Goal: Information Seeking & Learning: Learn about a topic

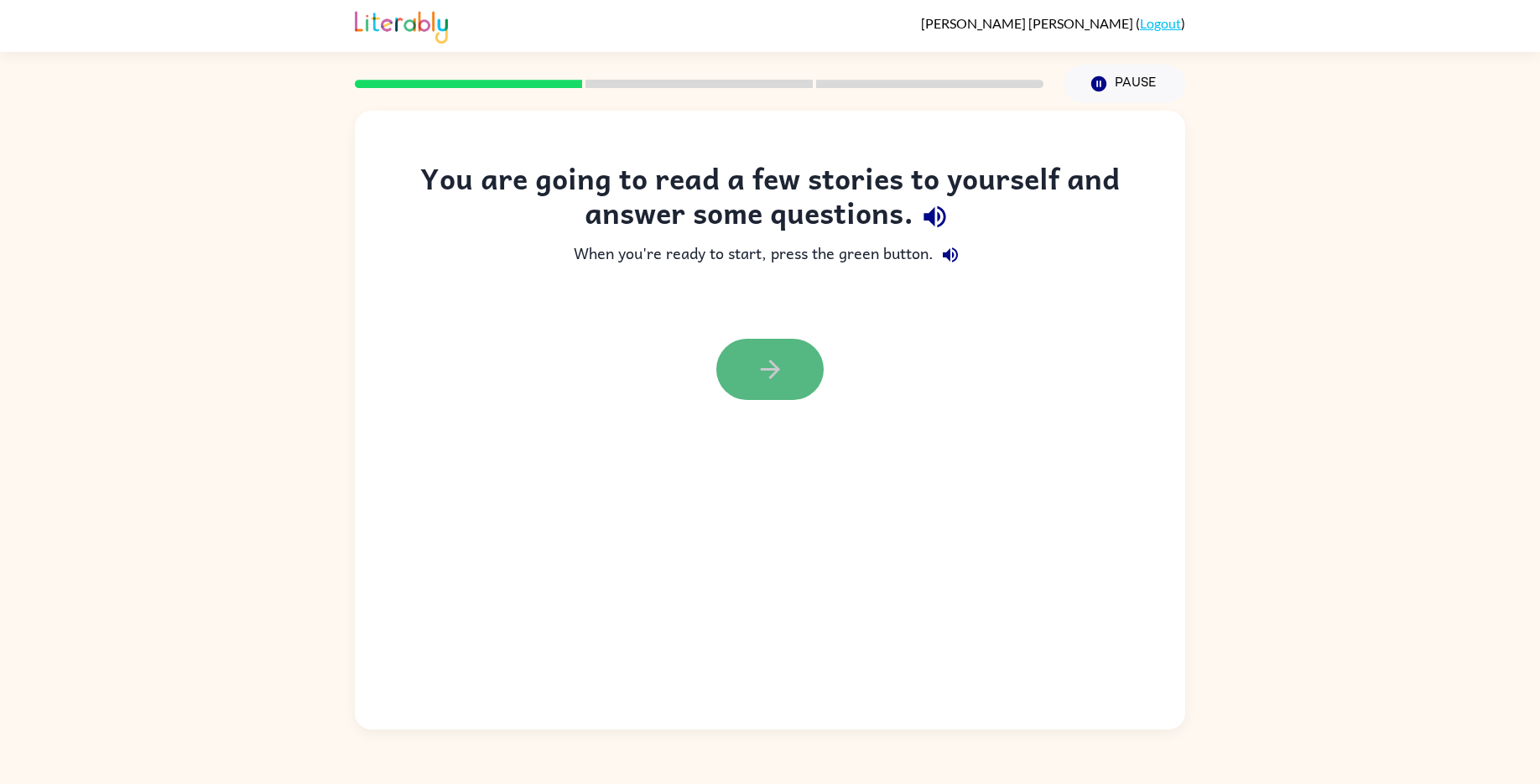
click at [750, 372] on button "button" at bounding box center [770, 369] width 107 height 62
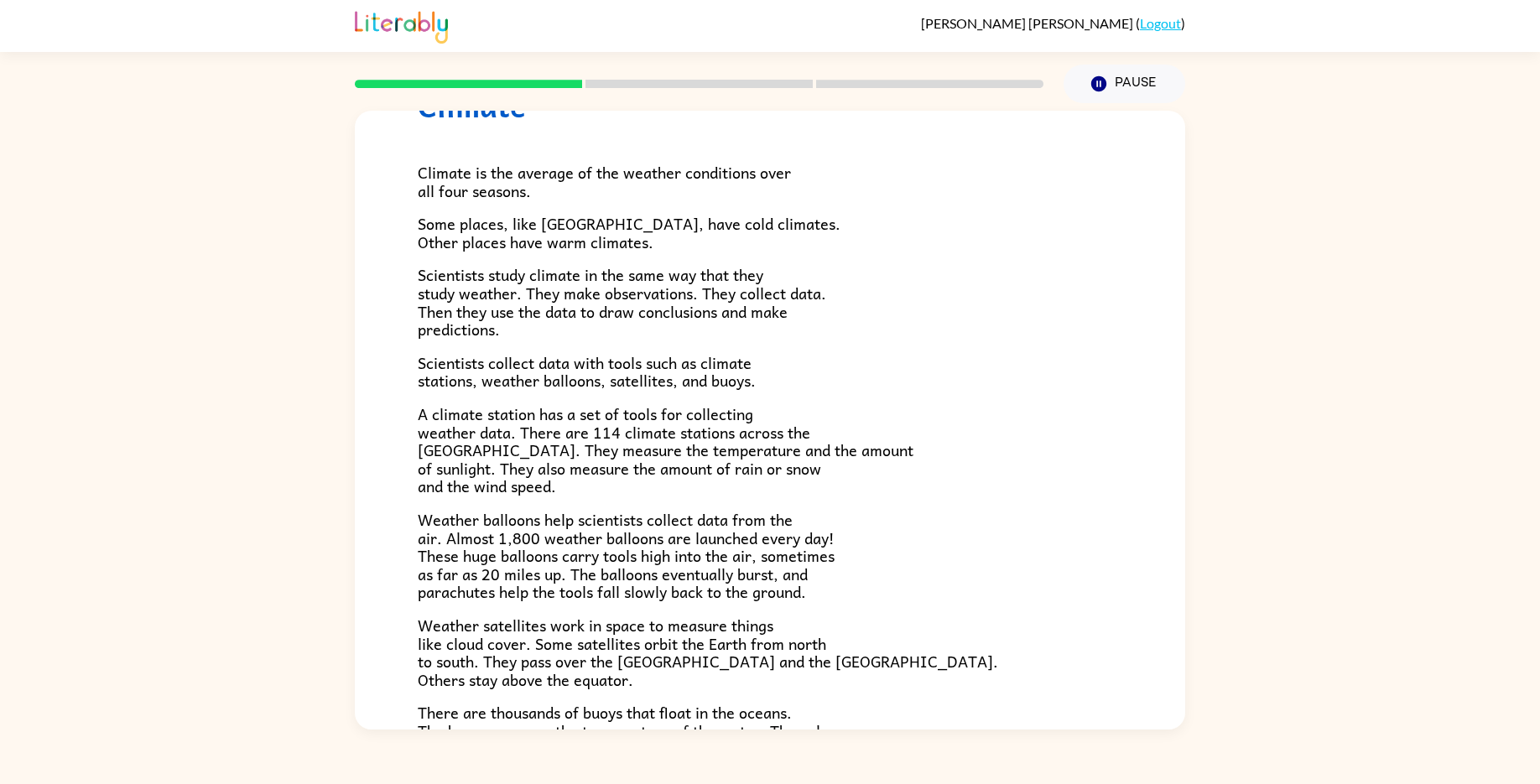
scroll to position [83, 0]
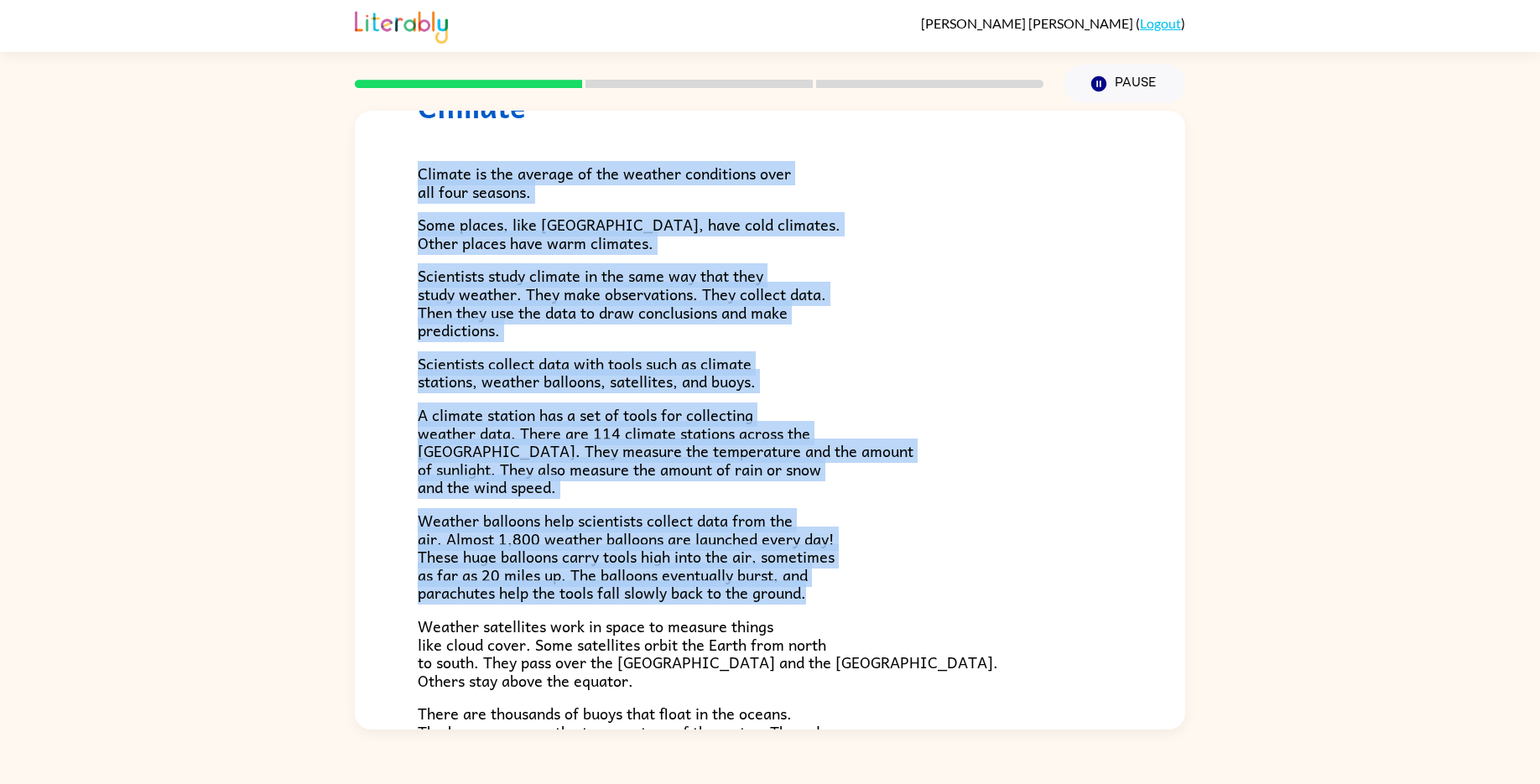
drag, startPoint x: 417, startPoint y: 171, endPoint x: 820, endPoint y: 590, distance: 581.4
click at [820, 590] on div "Climate is the average of the weather conditions over all four seasons. Some pl…" at bounding box center [770, 467] width 705 height 686
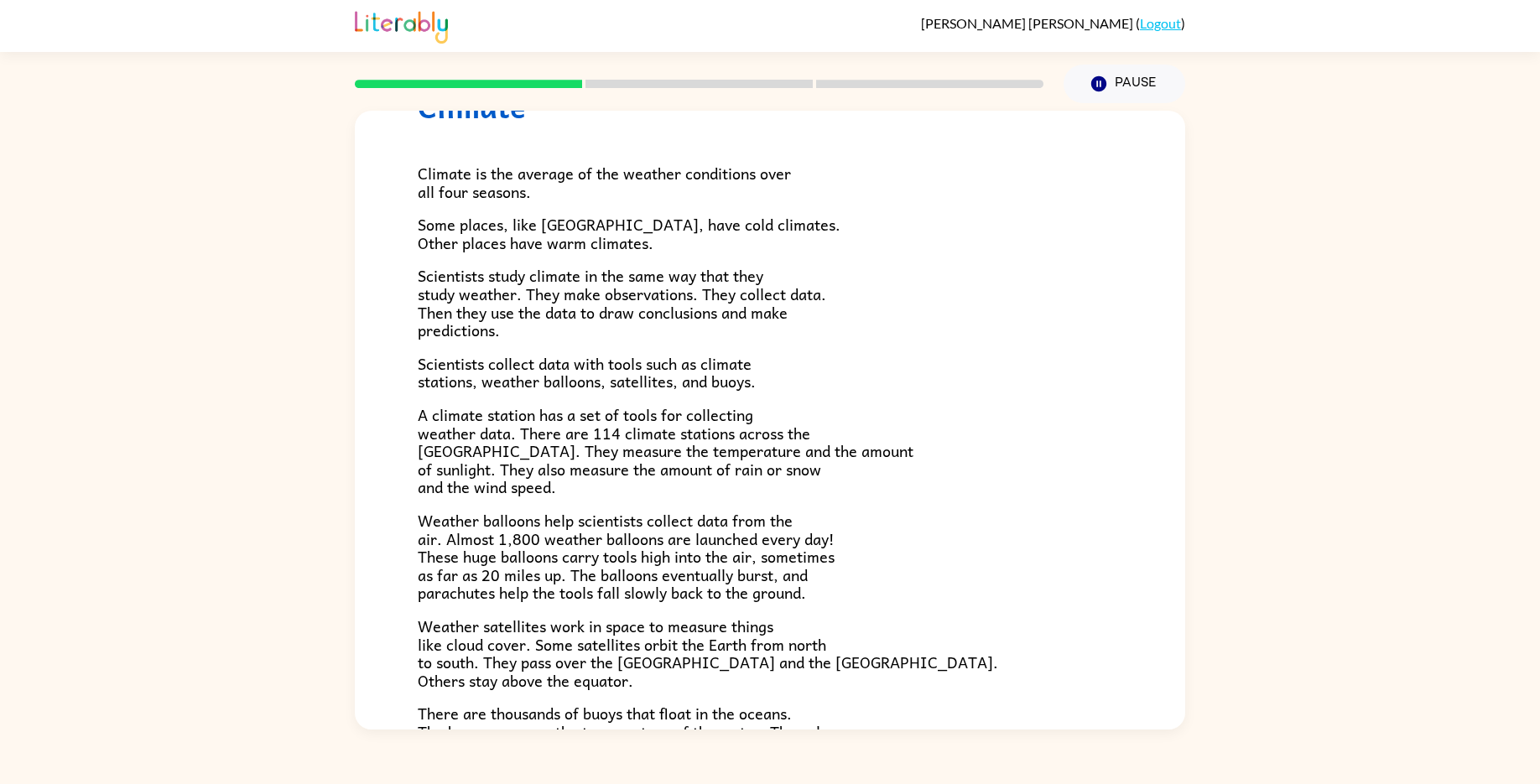
click at [842, 626] on p "Weather satellites work in space to measure things like cloud cover. Some satel…" at bounding box center [770, 653] width 705 height 72
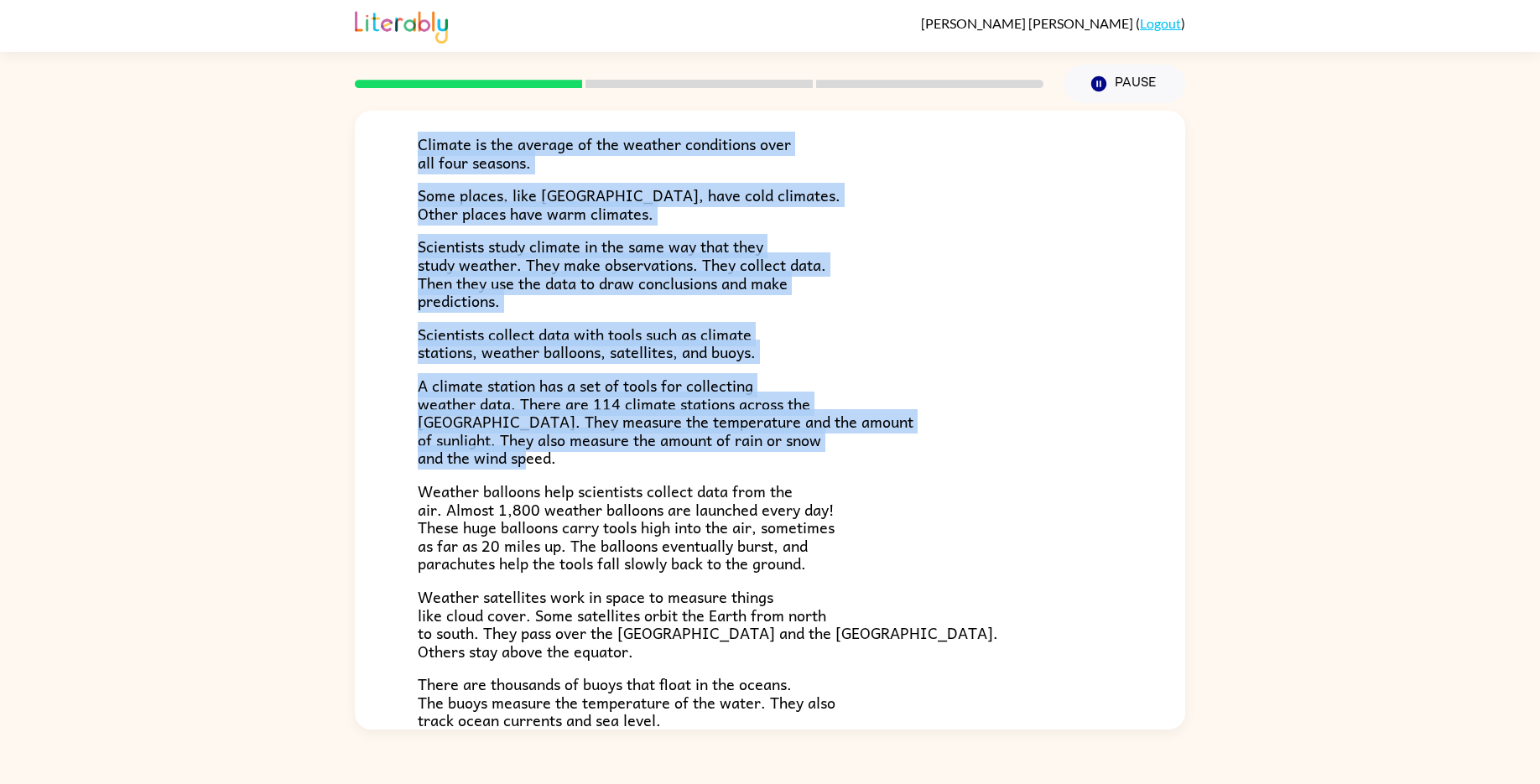
drag, startPoint x: 413, startPoint y: 137, endPoint x: 653, endPoint y: 456, distance: 399.2
click at [653, 456] on div "Climate Climate is the average of the weather conditions over all four seasons.…" at bounding box center [770, 428] width 831 height 862
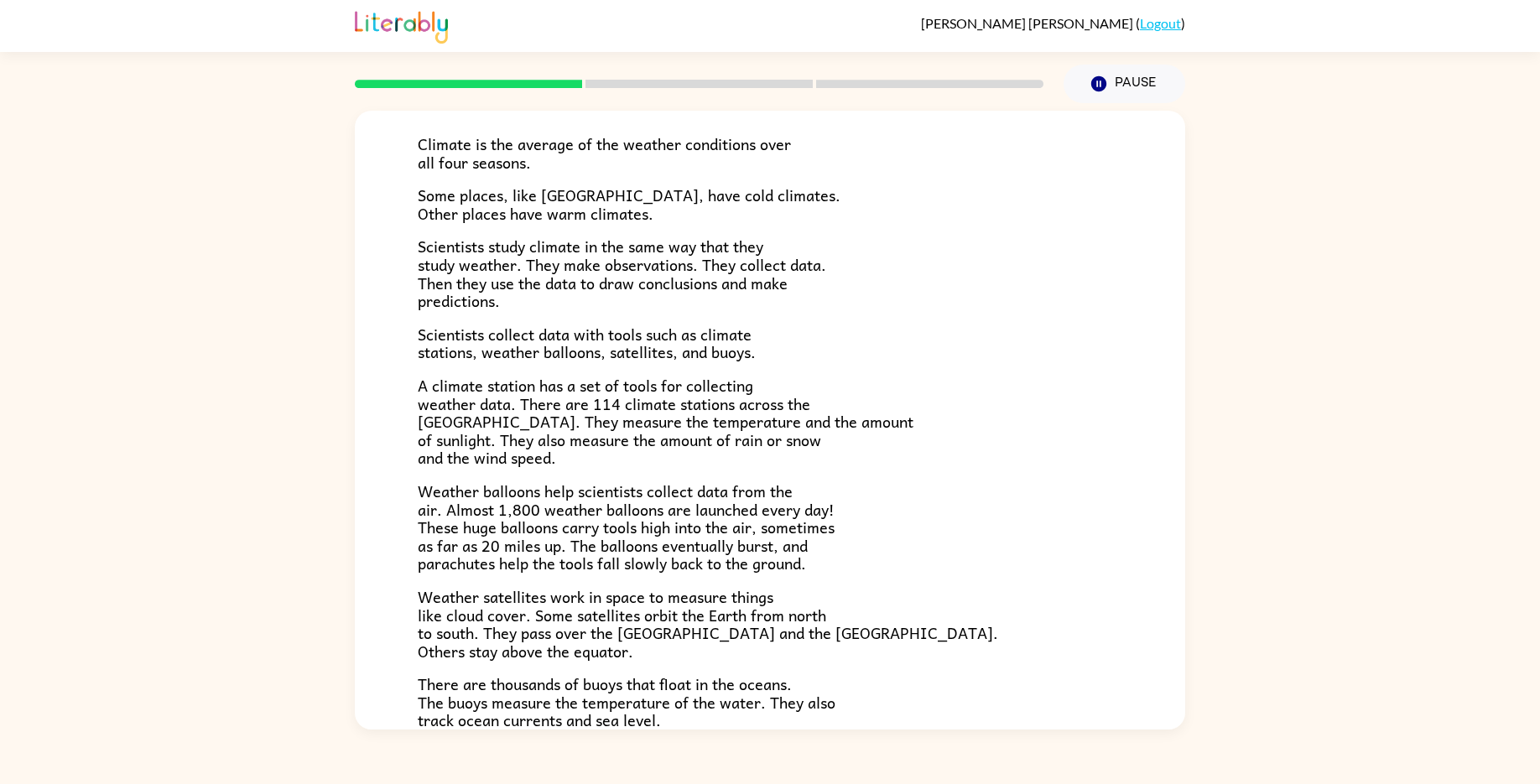
click at [670, 565] on span "Weather balloons help scientists collect data from the air. Almost 1,800 weathe…" at bounding box center [626, 527] width 417 height 96
click at [1148, 24] on link "Logout" at bounding box center [1160, 23] width 41 height 16
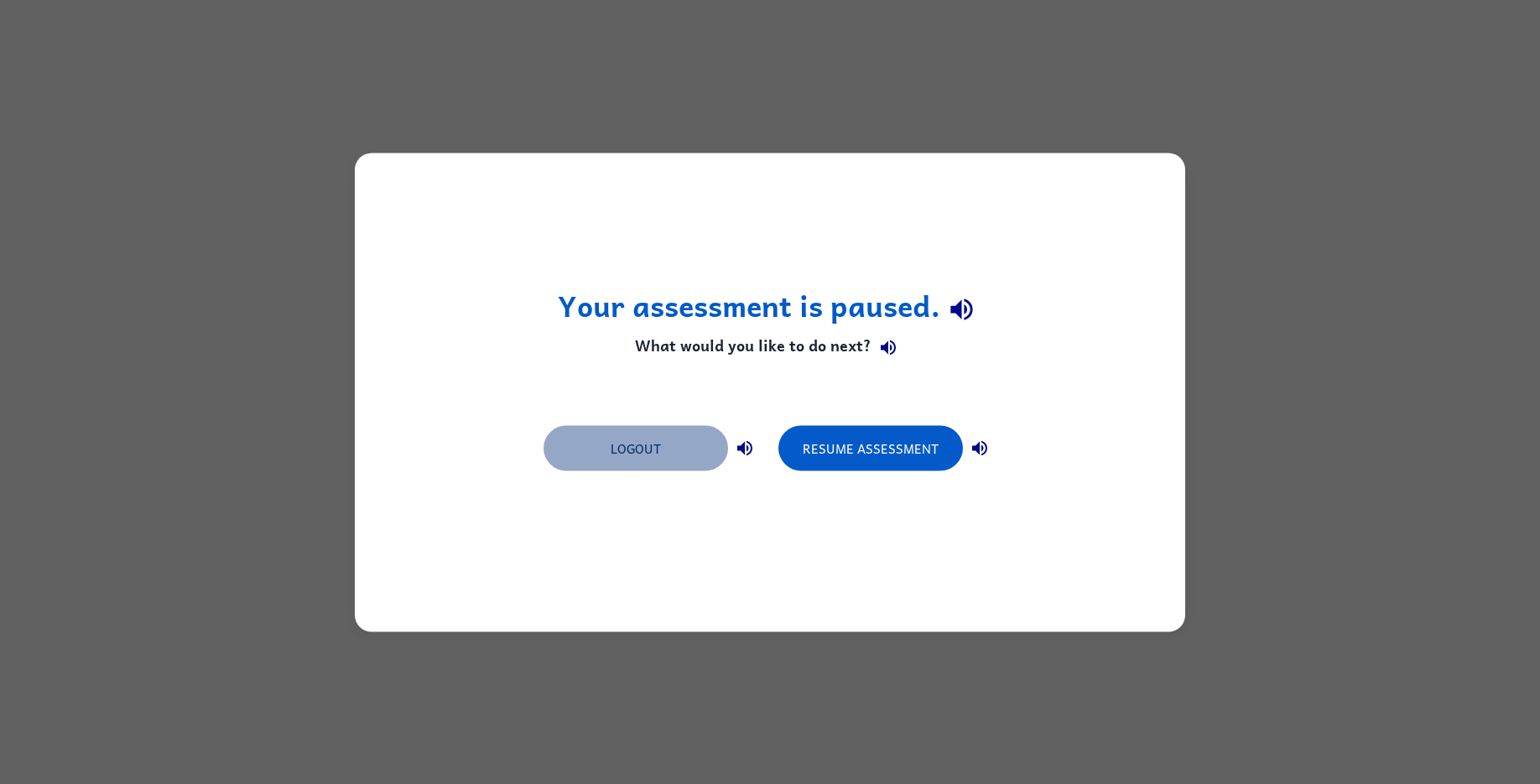
click at [631, 429] on button "Logout" at bounding box center [636, 448] width 185 height 46
